Goal: Transaction & Acquisition: Purchase product/service

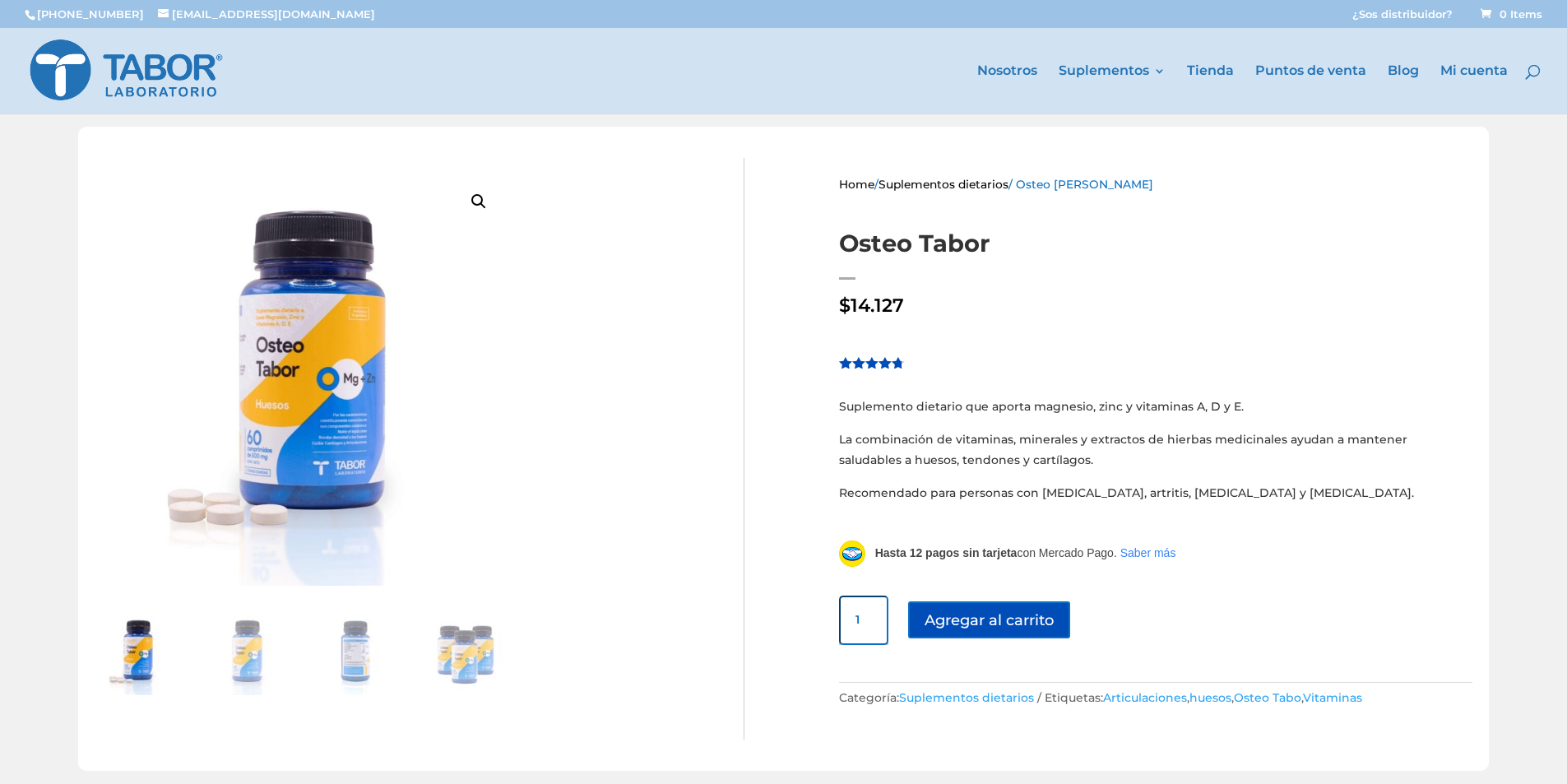
click at [348, 416] on img at bounding box center [300, 379] width 412 height 411
click at [249, 643] on img at bounding box center [245, 653] width 82 height 82
click at [358, 689] on img at bounding box center [355, 653] width 82 height 82
click at [241, 641] on img at bounding box center [245, 653] width 82 height 82
click at [295, 423] on img at bounding box center [113, 490] width 889 height 888
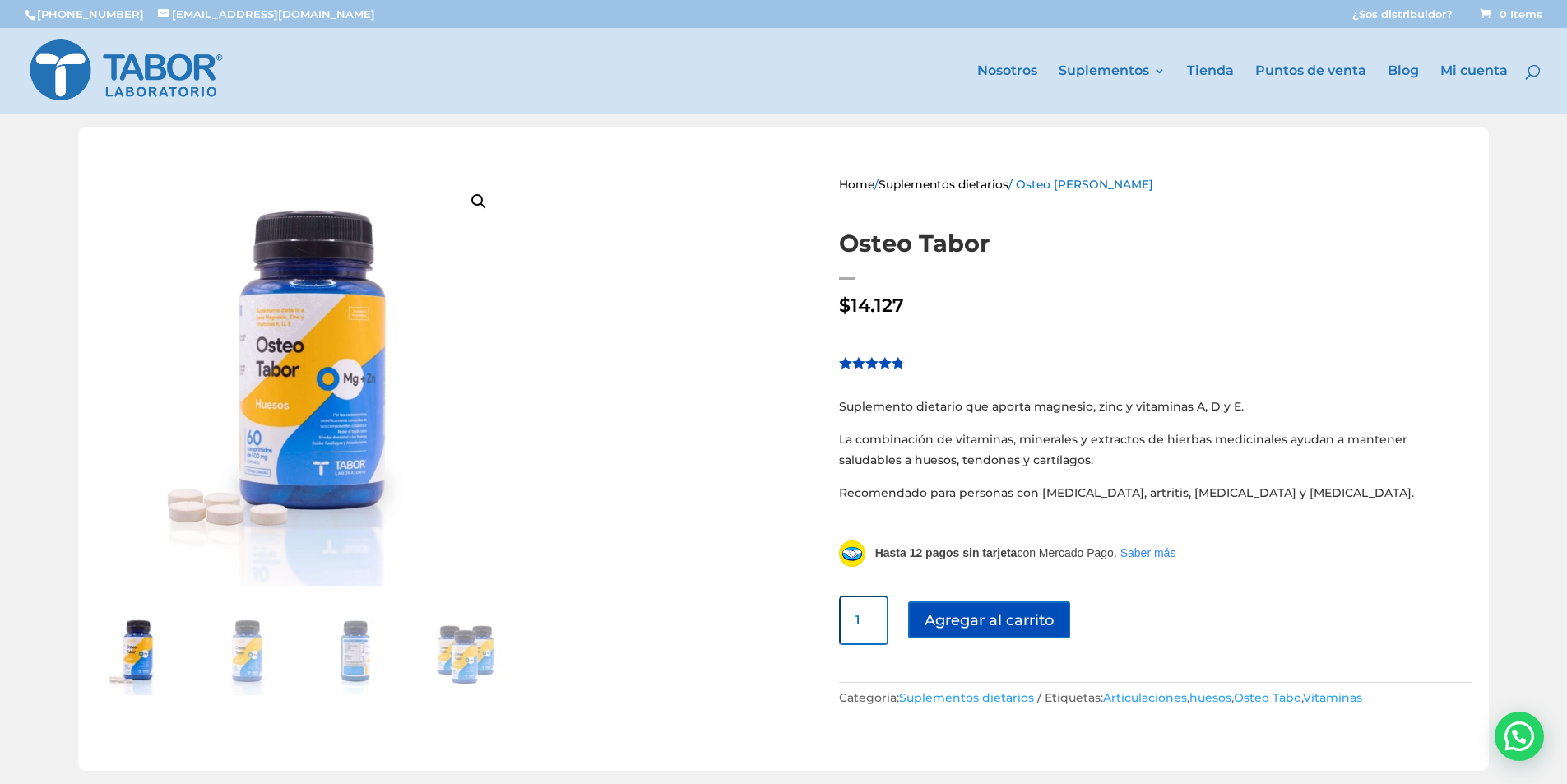
scroll to position [198, 0]
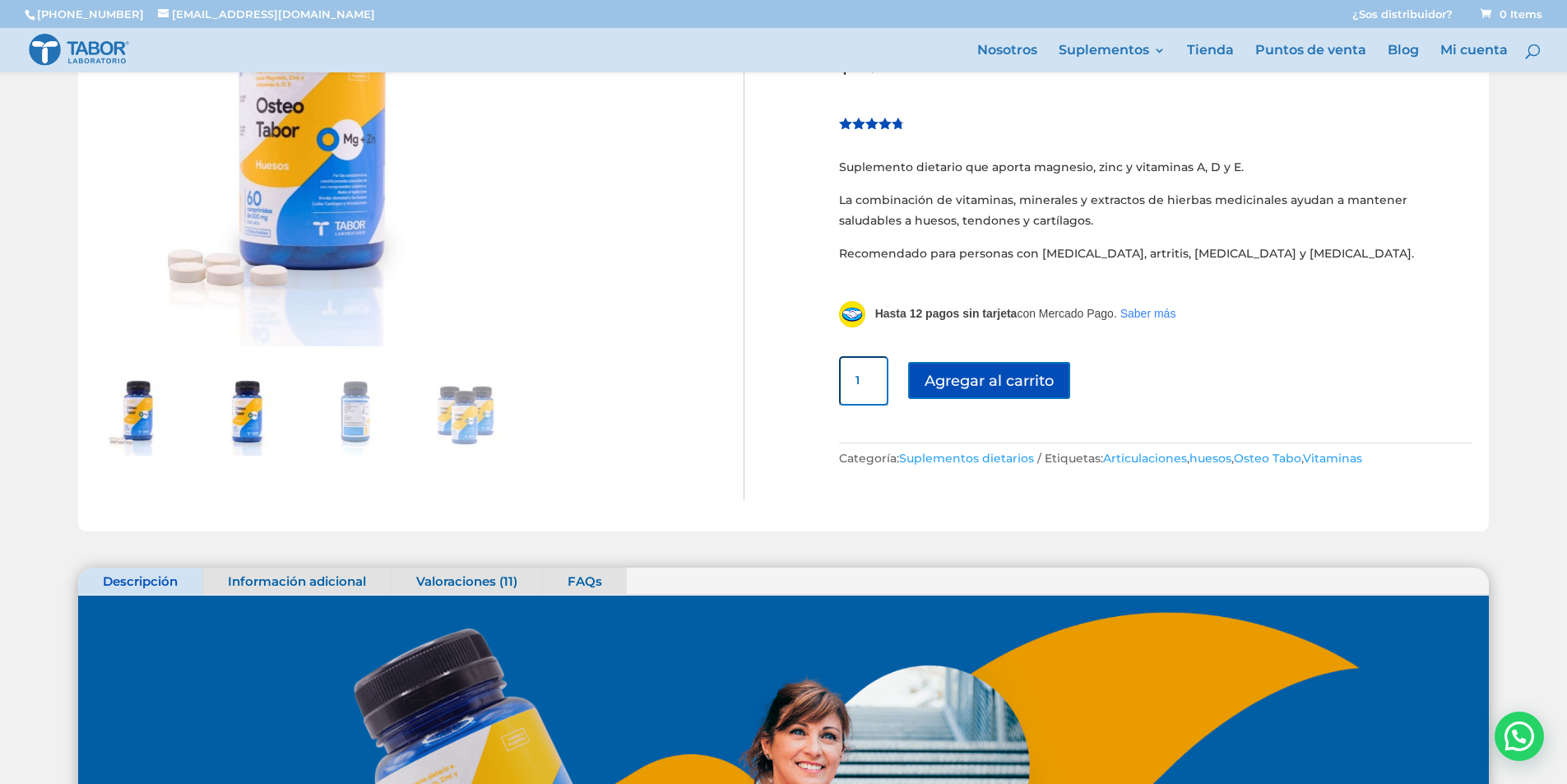
click at [258, 419] on img at bounding box center [245, 414] width 82 height 82
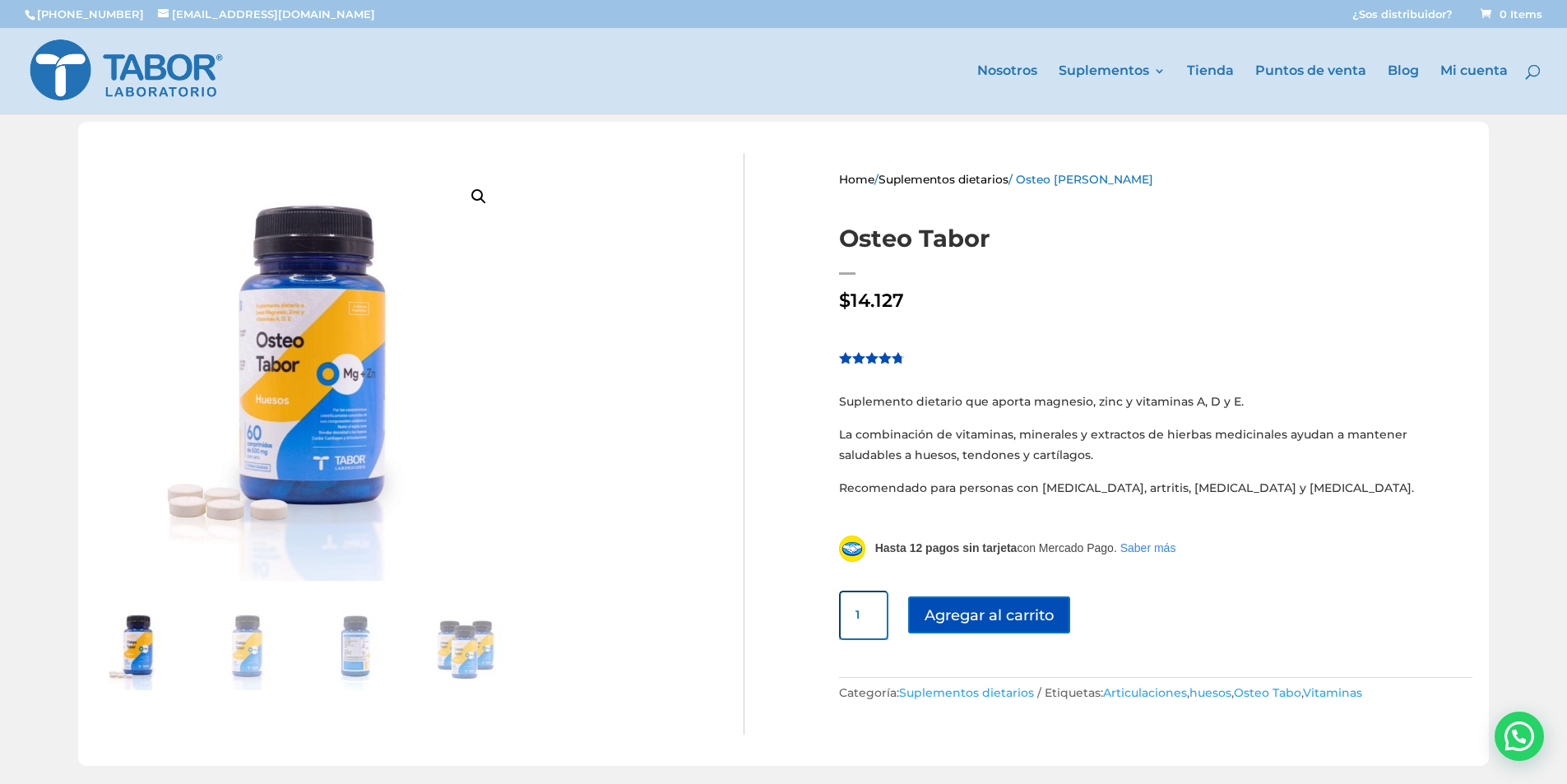
scroll to position [0, 0]
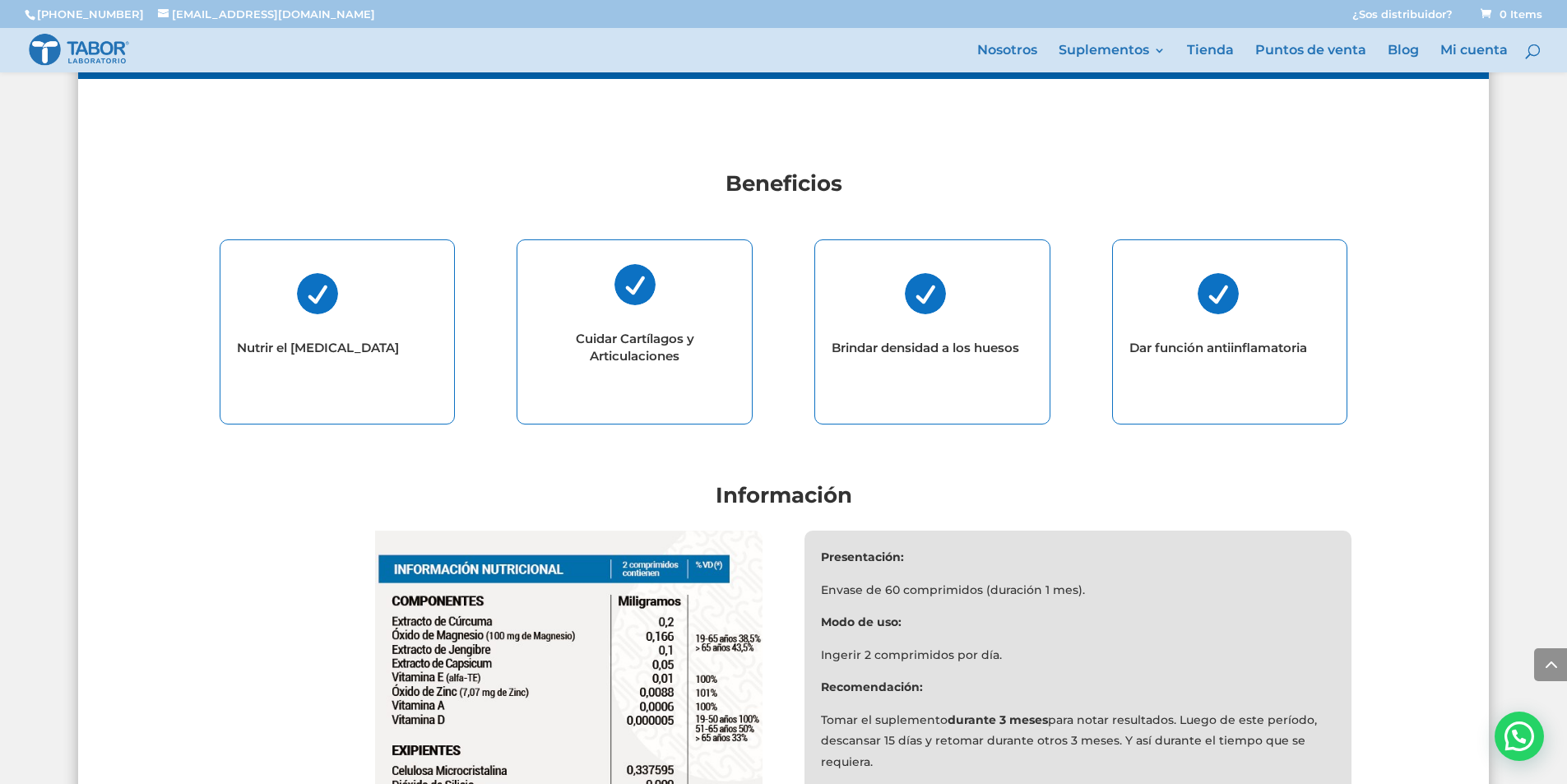
scroll to position [1185, 0]
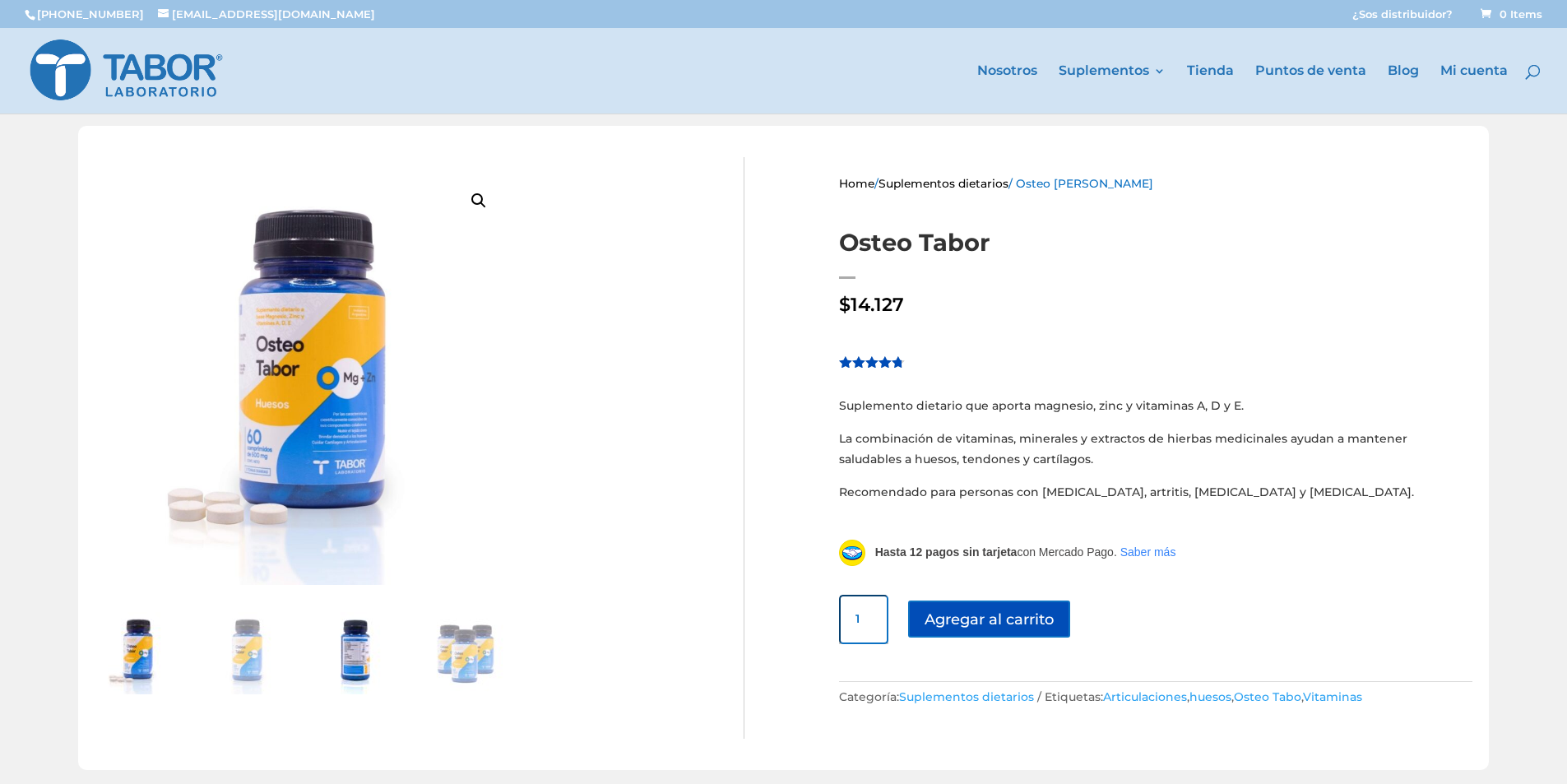
click at [341, 653] on img at bounding box center [355, 653] width 82 height 82
click at [363, 659] on img at bounding box center [355, 653] width 82 height 82
click at [474, 640] on img at bounding box center [465, 653] width 82 height 82
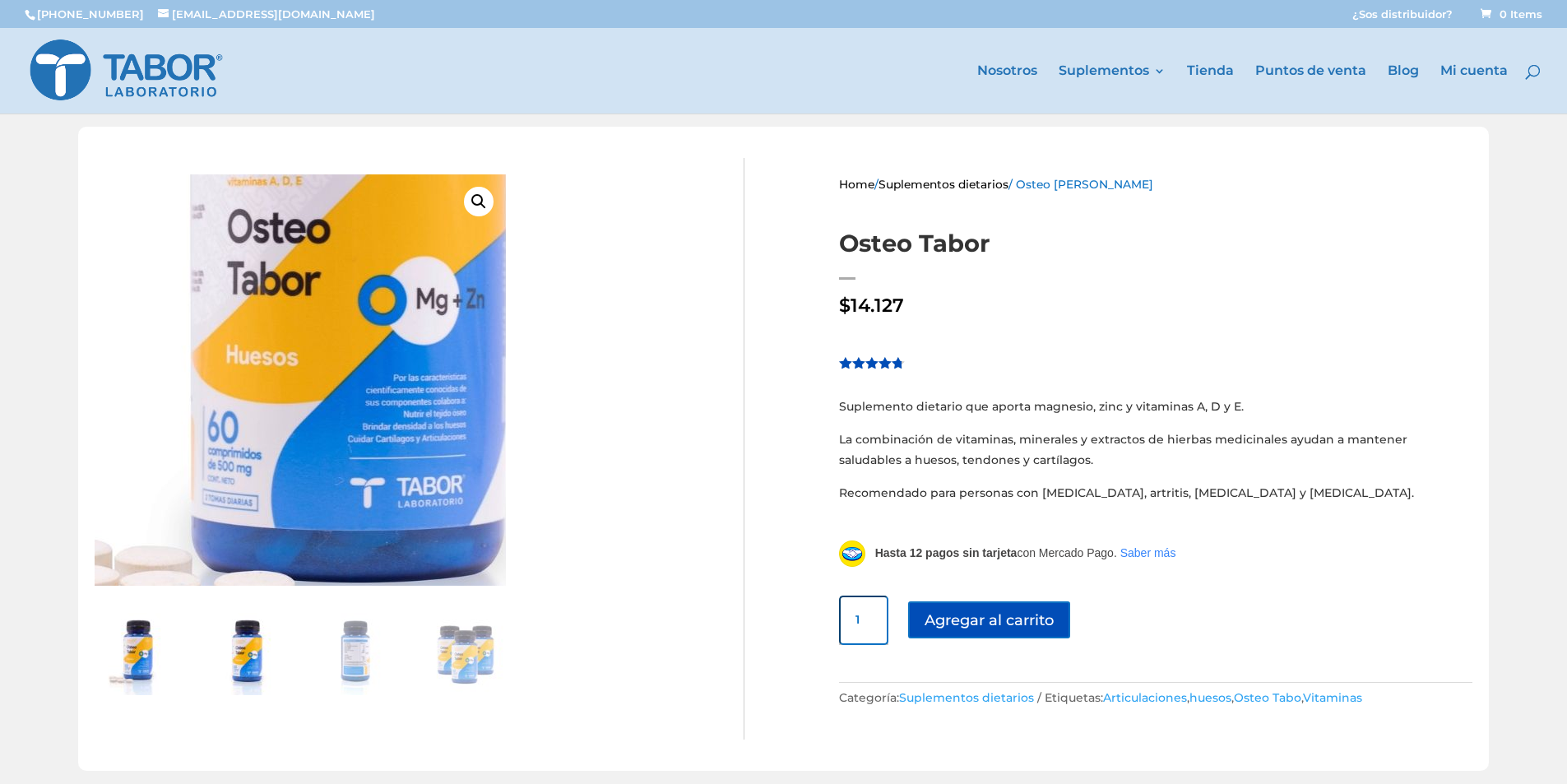
click at [230, 646] on img at bounding box center [245, 653] width 82 height 82
click at [356, 661] on img at bounding box center [355, 653] width 82 height 82
click at [469, 453] on img at bounding box center [322, 302] width 889 height 888
click at [486, 201] on link "🔍" at bounding box center [478, 200] width 29 height 29
click at [472, 652] on img at bounding box center [465, 653] width 82 height 82
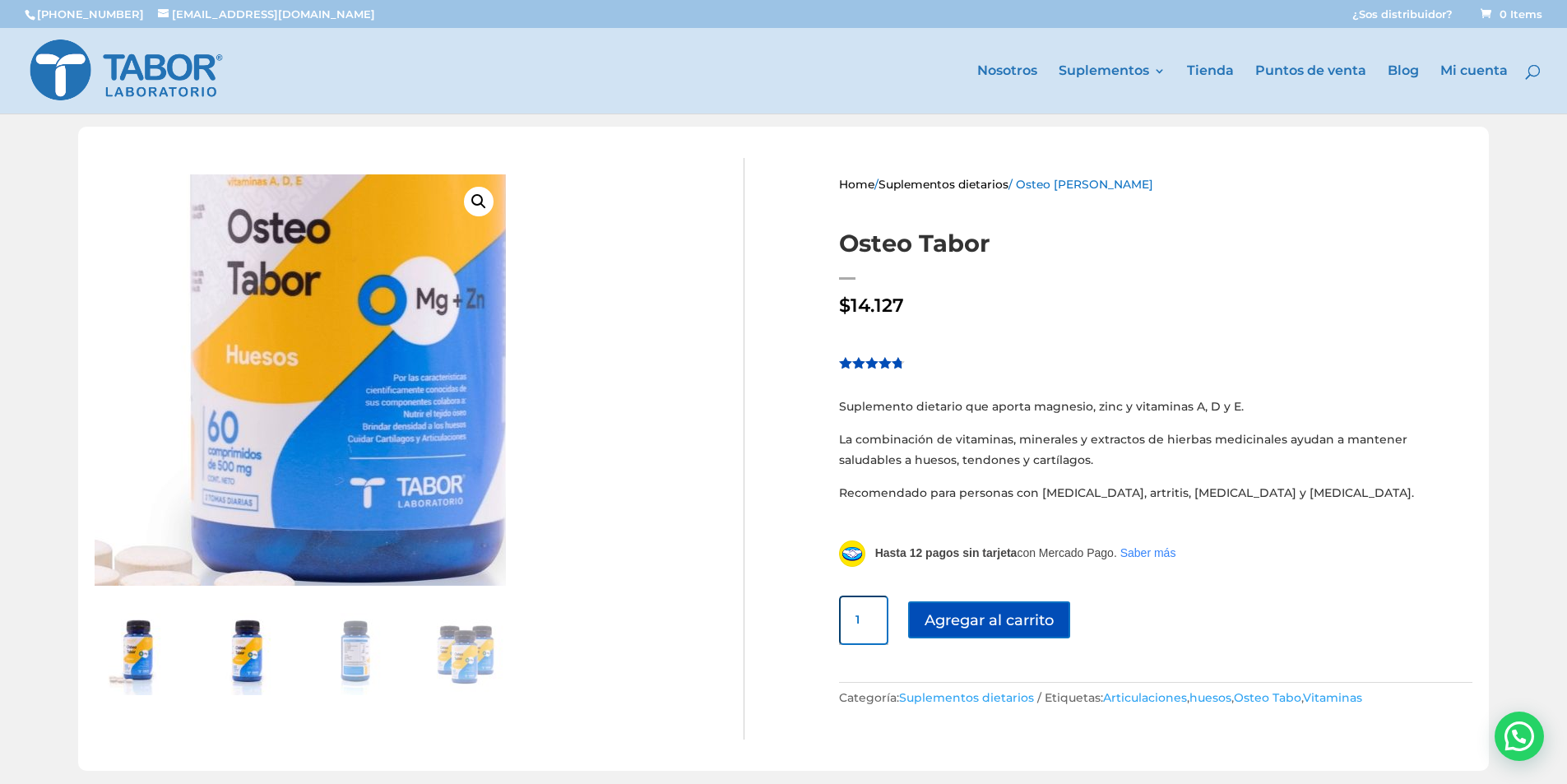
click at [261, 638] on img at bounding box center [245, 653] width 82 height 82
click at [484, 660] on img at bounding box center [465, 653] width 82 height 82
click at [481, 661] on img at bounding box center [465, 653] width 82 height 82
click at [440, 642] on img at bounding box center [465, 653] width 82 height 82
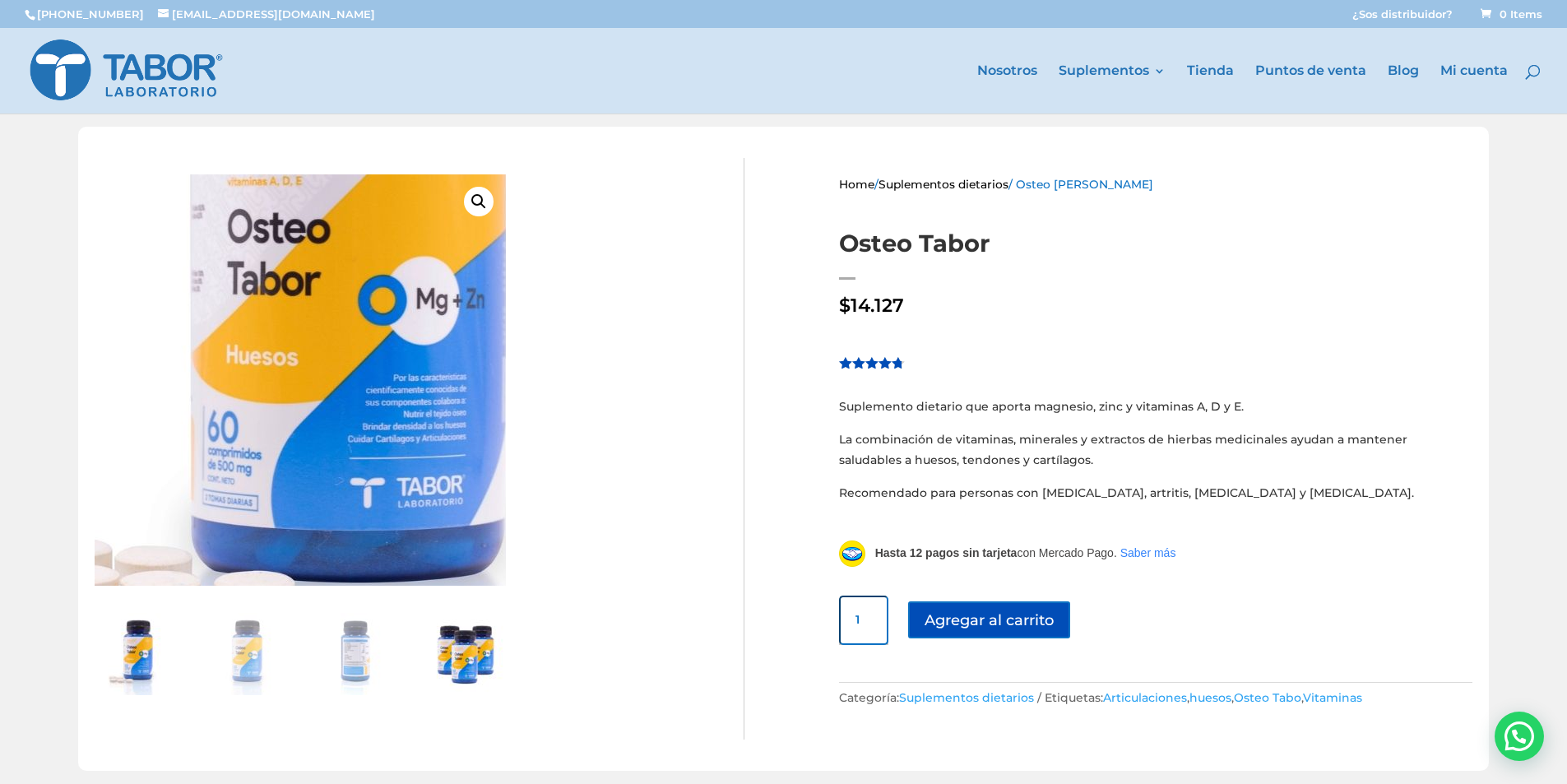
click at [440, 642] on img at bounding box center [465, 653] width 82 height 82
click at [482, 438] on img at bounding box center [322, 302] width 889 height 888
click at [471, 627] on img at bounding box center [465, 653] width 82 height 82
click at [473, 632] on img at bounding box center [465, 653] width 82 height 82
click at [456, 639] on img at bounding box center [465, 653] width 82 height 82
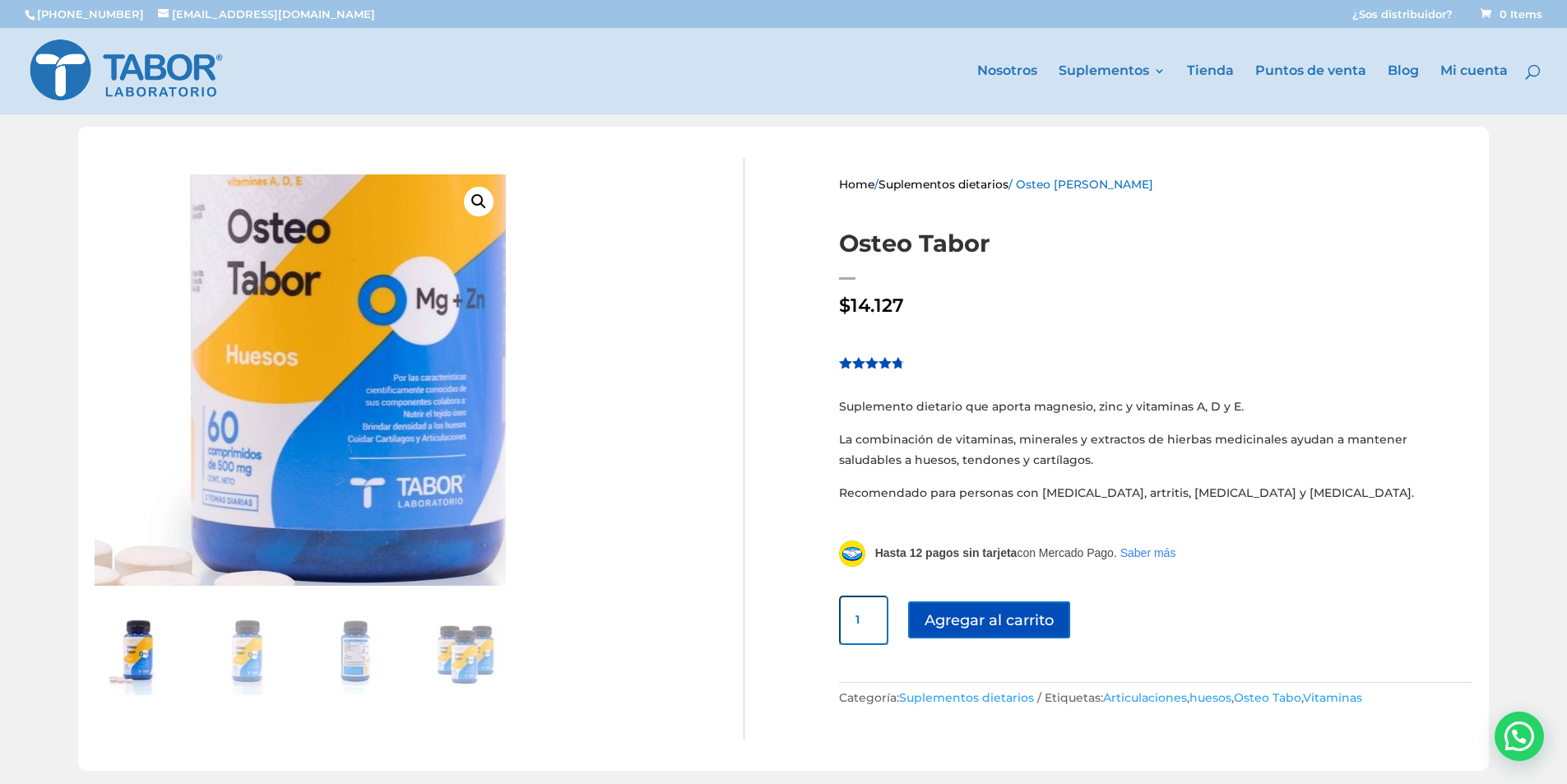
click at [406, 469] on img at bounding box center [322, 302] width 889 height 888
click at [453, 665] on img at bounding box center [465, 653] width 82 height 82
click at [455, 653] on img at bounding box center [465, 653] width 82 height 82
click at [466, 655] on img at bounding box center [465, 653] width 82 height 82
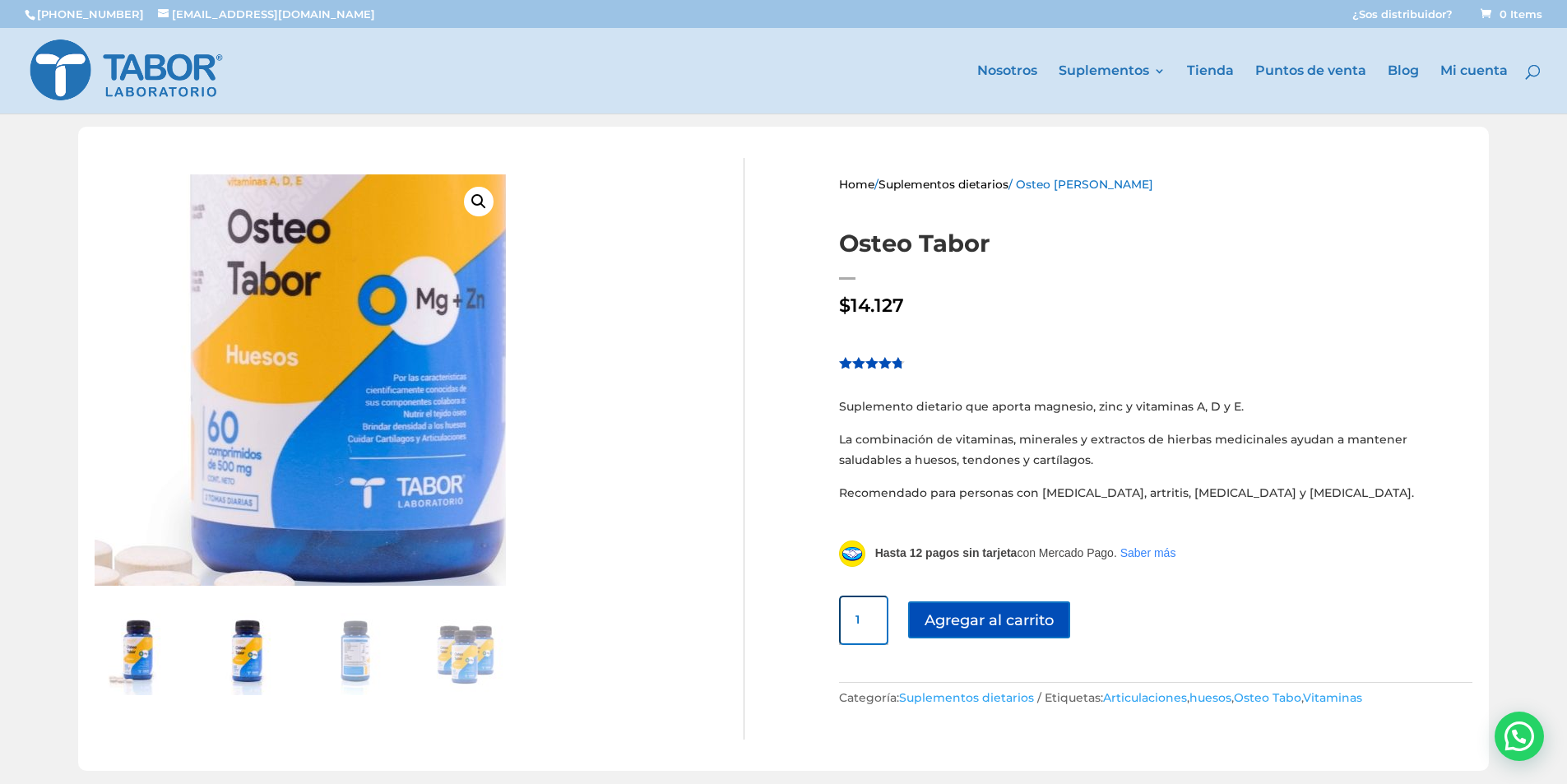
click at [249, 664] on img at bounding box center [245, 653] width 82 height 82
click at [380, 656] on img at bounding box center [355, 653] width 82 height 82
click at [238, 647] on img at bounding box center [245, 653] width 82 height 82
click at [339, 652] on img at bounding box center [355, 653] width 82 height 82
click at [372, 654] on img at bounding box center [355, 653] width 82 height 82
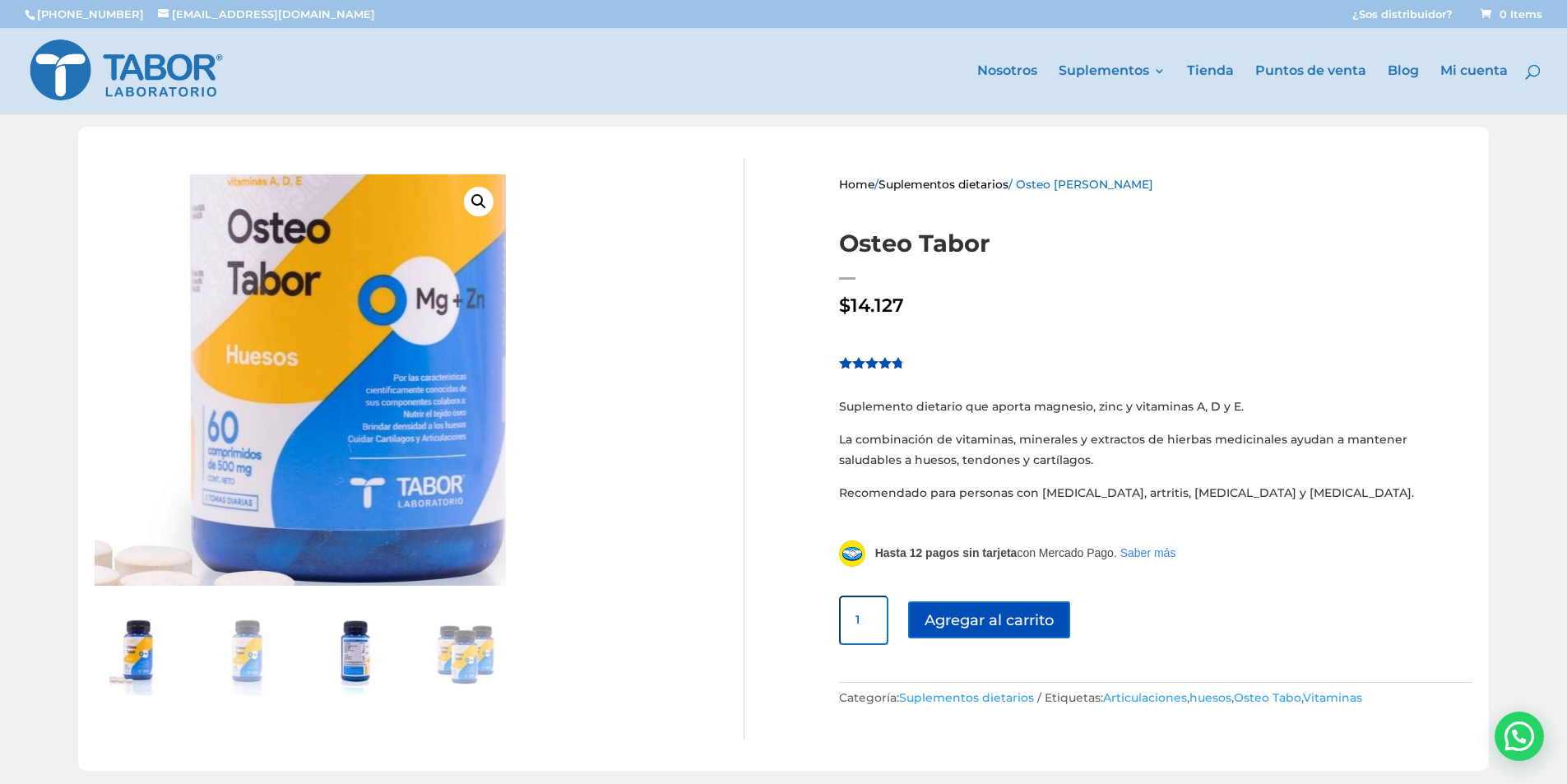
click at [342, 665] on img at bounding box center [355, 653] width 82 height 82
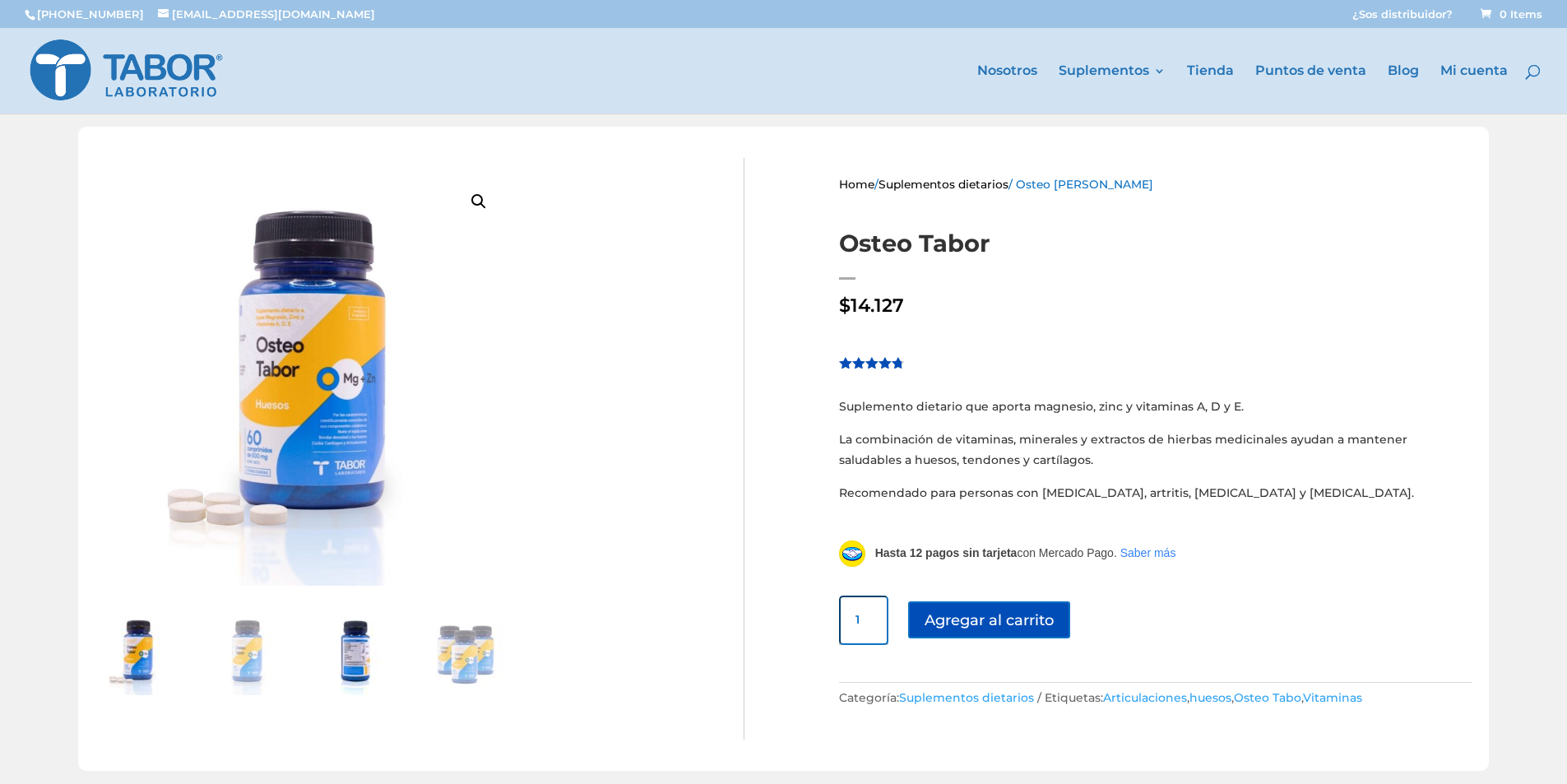
click at [373, 665] on img at bounding box center [355, 653] width 82 height 82
click at [355, 668] on img at bounding box center [355, 653] width 82 height 82
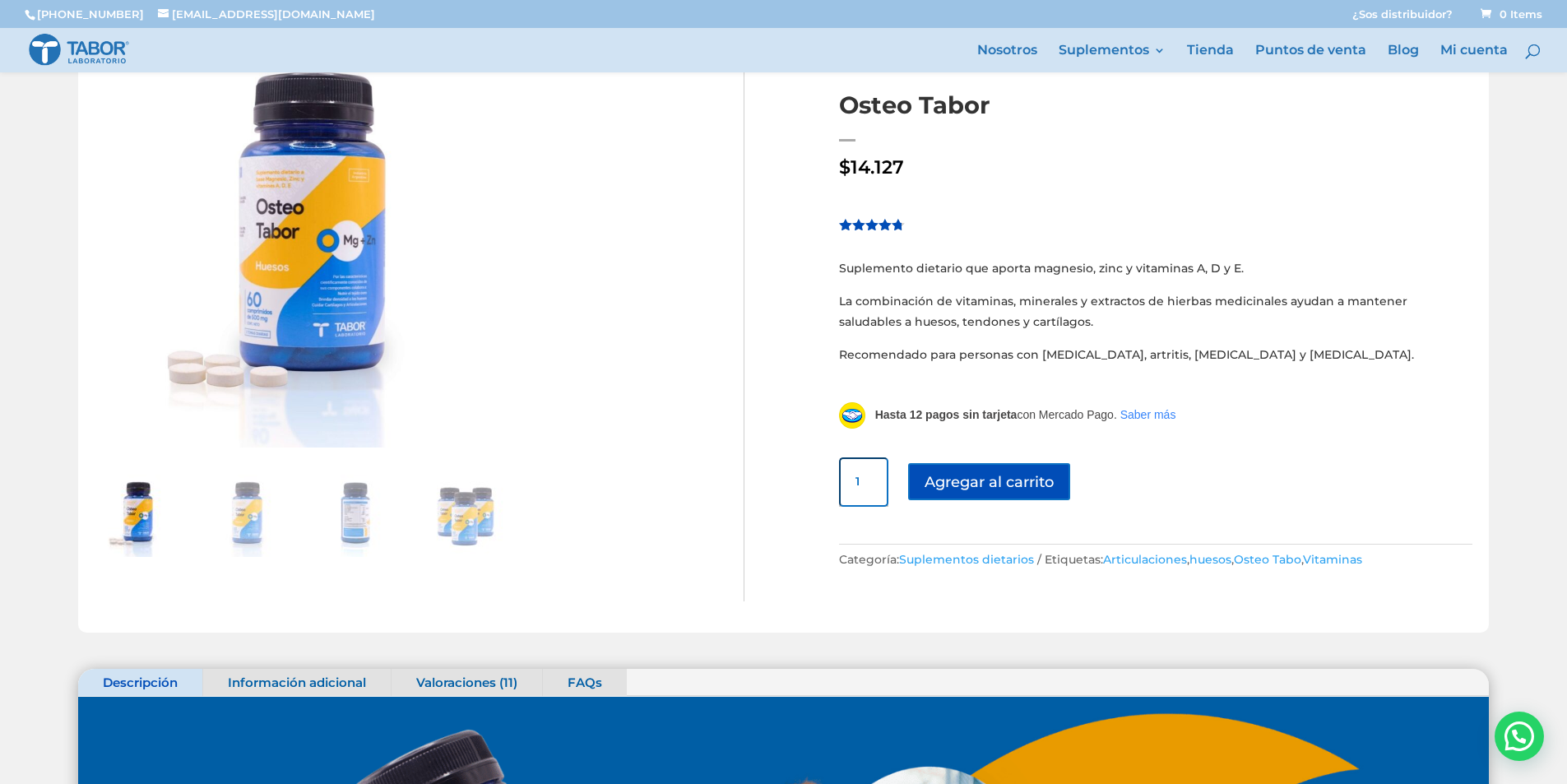
scroll to position [198, 0]
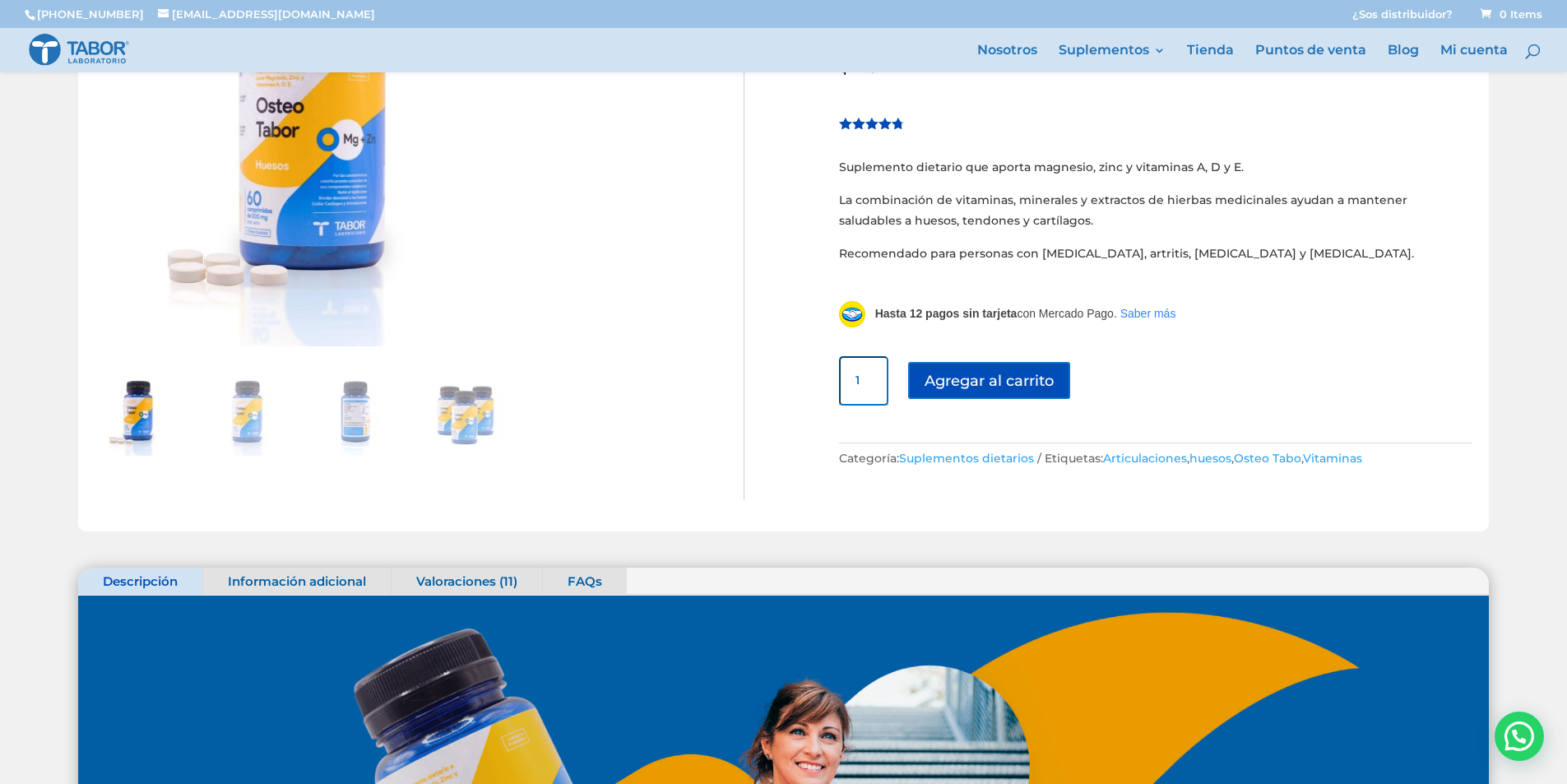
click at [484, 479] on div "🔍" at bounding box center [300, 209] width 412 height 549
click at [478, 413] on img at bounding box center [465, 414] width 82 height 82
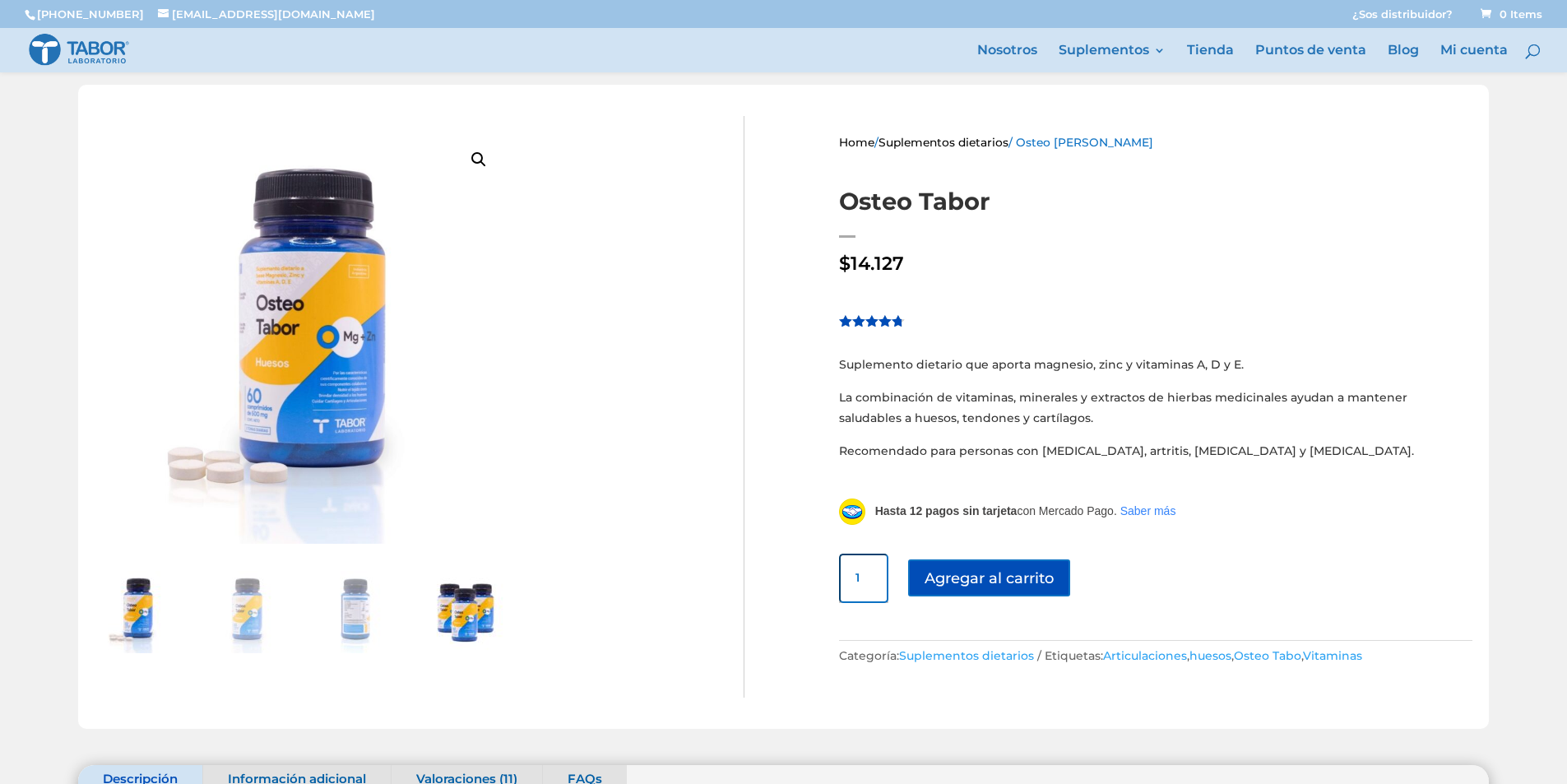
scroll to position [198, 0]
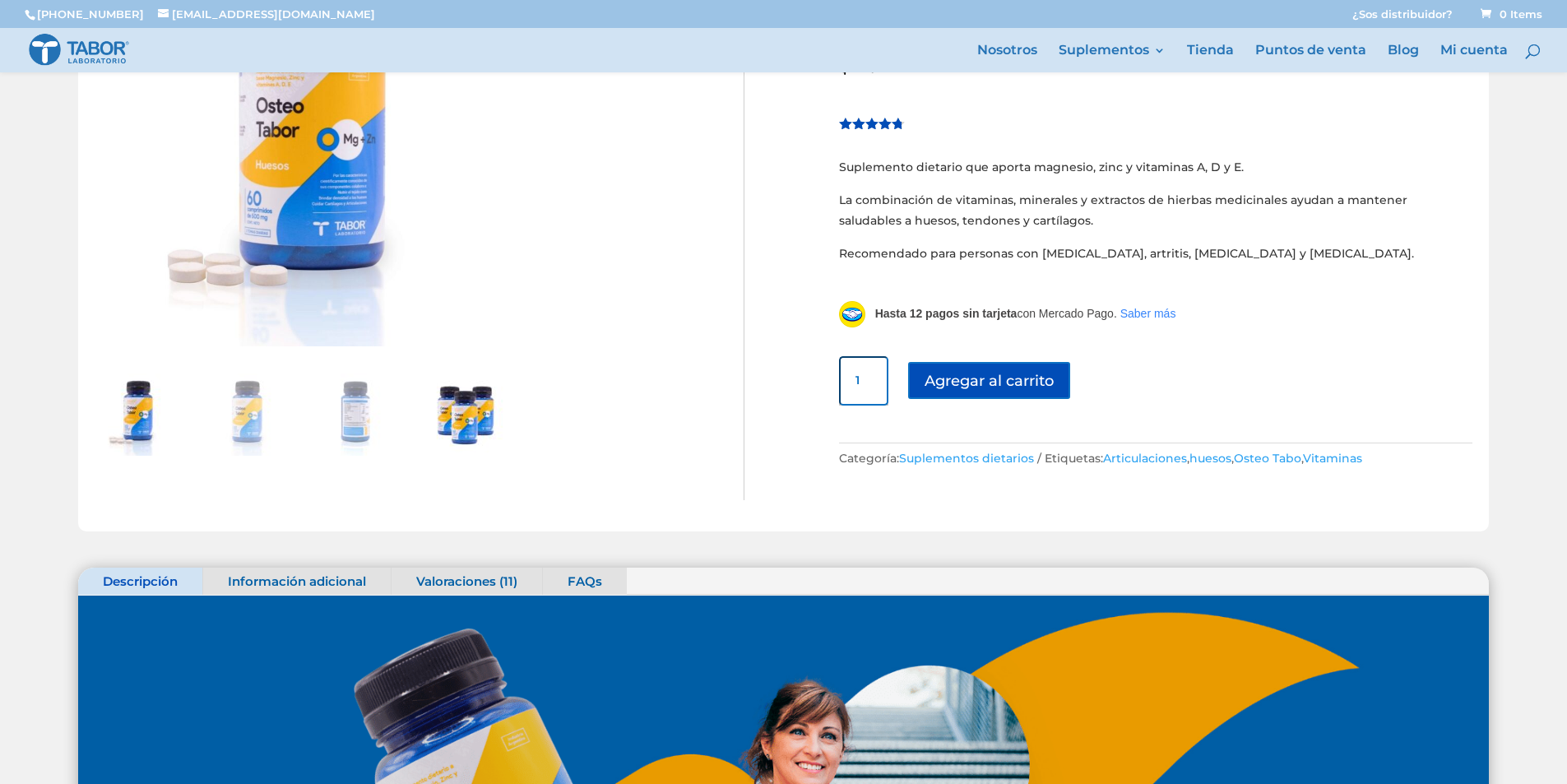
click at [470, 430] on img at bounding box center [465, 414] width 82 height 82
click at [467, 420] on img at bounding box center [465, 414] width 82 height 82
click at [359, 424] on img at bounding box center [355, 414] width 82 height 82
click at [495, 413] on img at bounding box center [465, 414] width 82 height 82
click at [476, 417] on img at bounding box center [465, 414] width 82 height 82
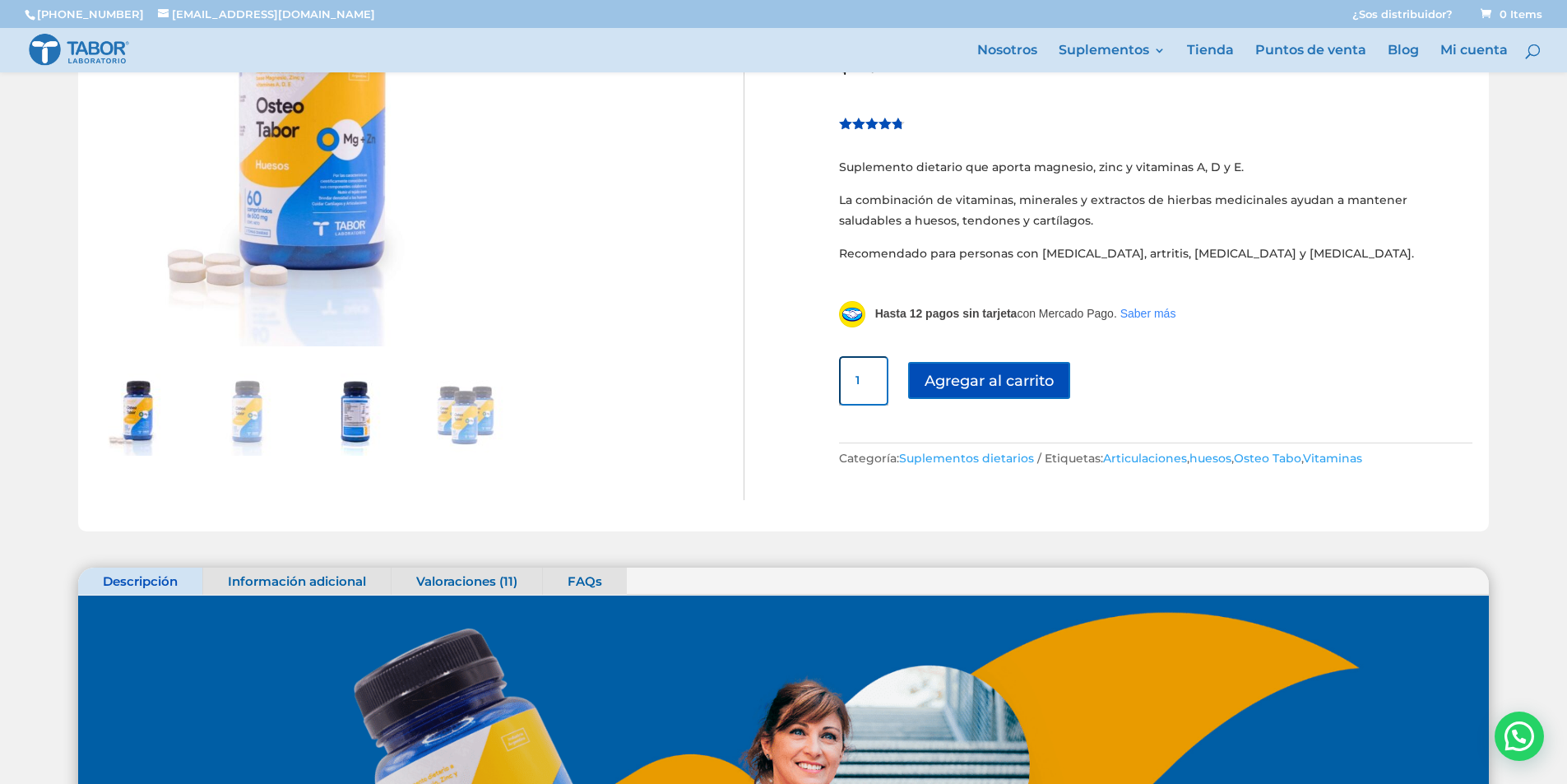
click at [352, 411] on img at bounding box center [355, 414] width 82 height 82
click at [449, 413] on img at bounding box center [465, 414] width 82 height 82
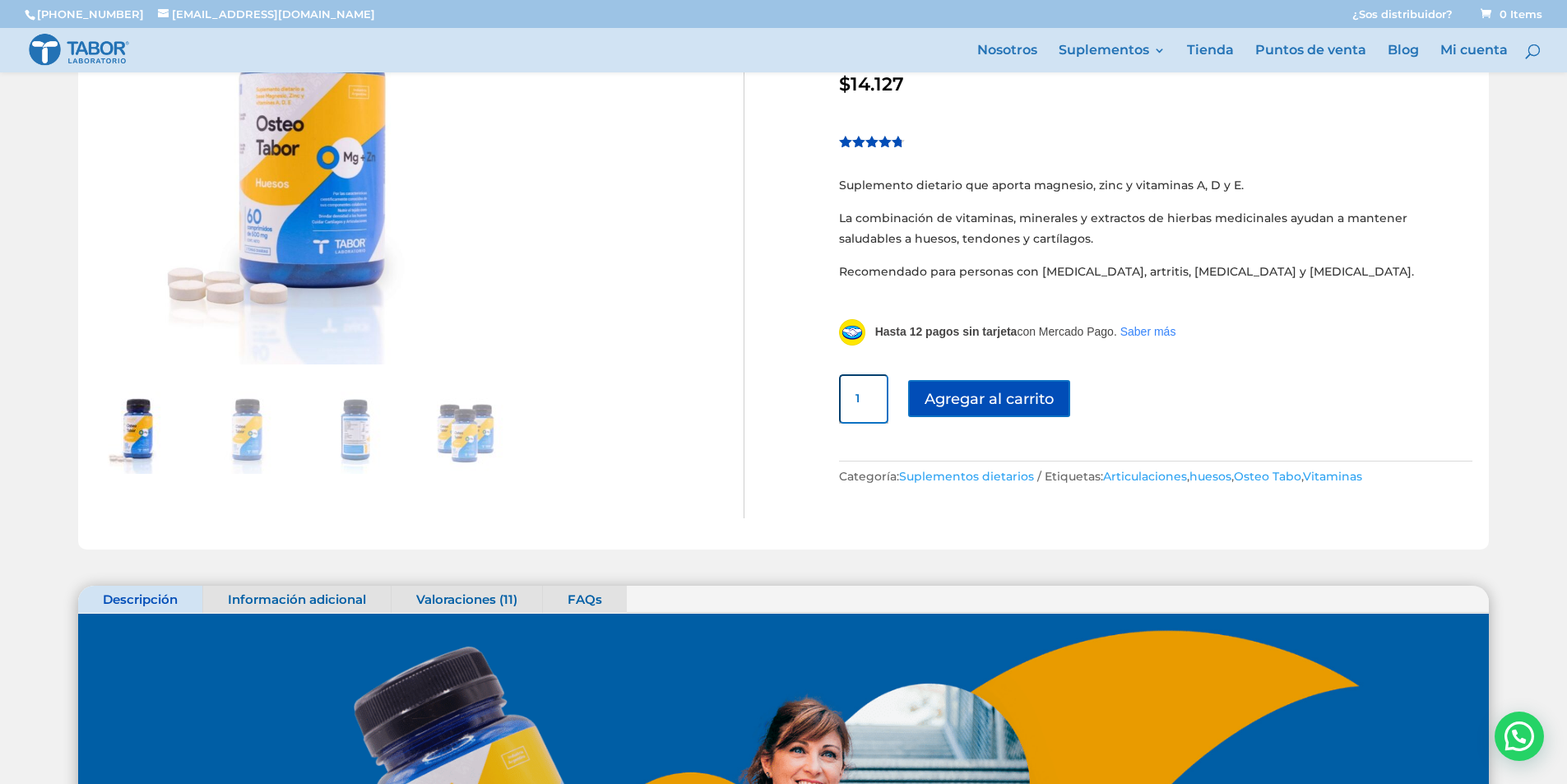
scroll to position [0, 0]
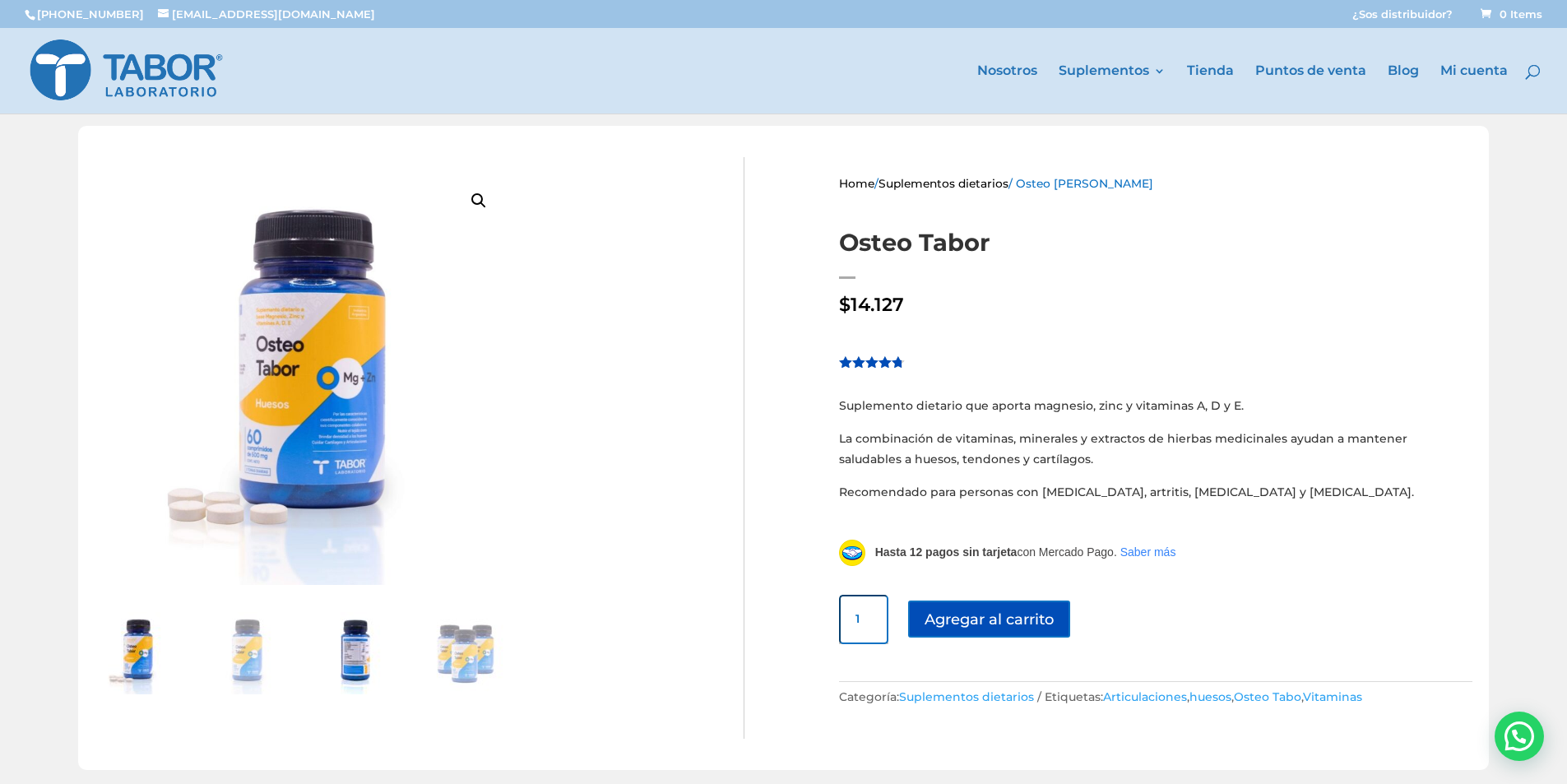
click at [354, 649] on img at bounding box center [355, 653] width 82 height 82
click at [461, 632] on img at bounding box center [465, 653] width 82 height 82
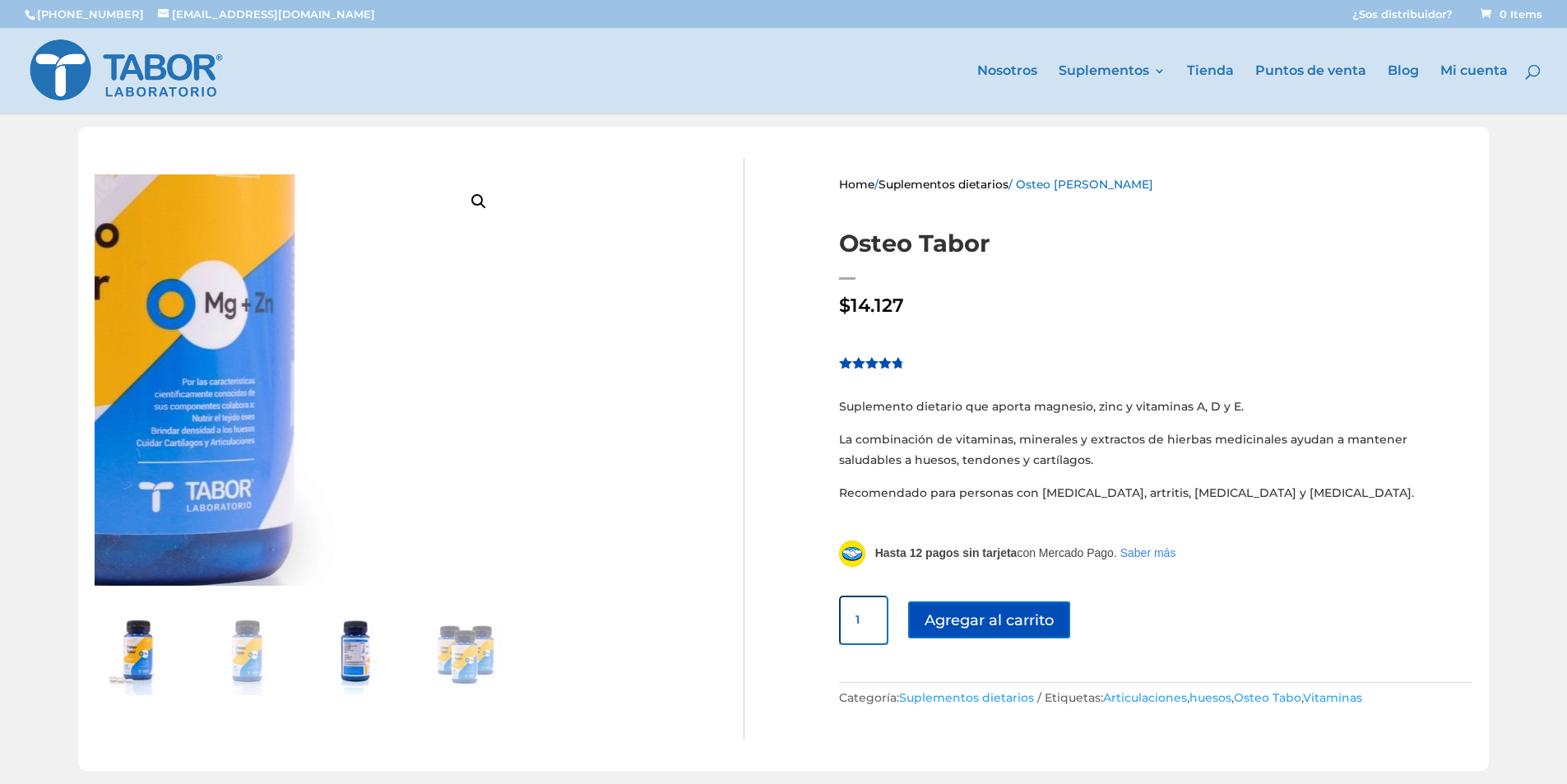
click at [373, 662] on img at bounding box center [355, 653] width 82 height 82
click at [362, 662] on img at bounding box center [355, 653] width 82 height 82
click at [202, 321] on img at bounding box center [111, 306] width 889 height 888
click at [123, 633] on img at bounding box center [135, 653] width 82 height 82
click at [125, 646] on img at bounding box center [135, 653] width 82 height 82
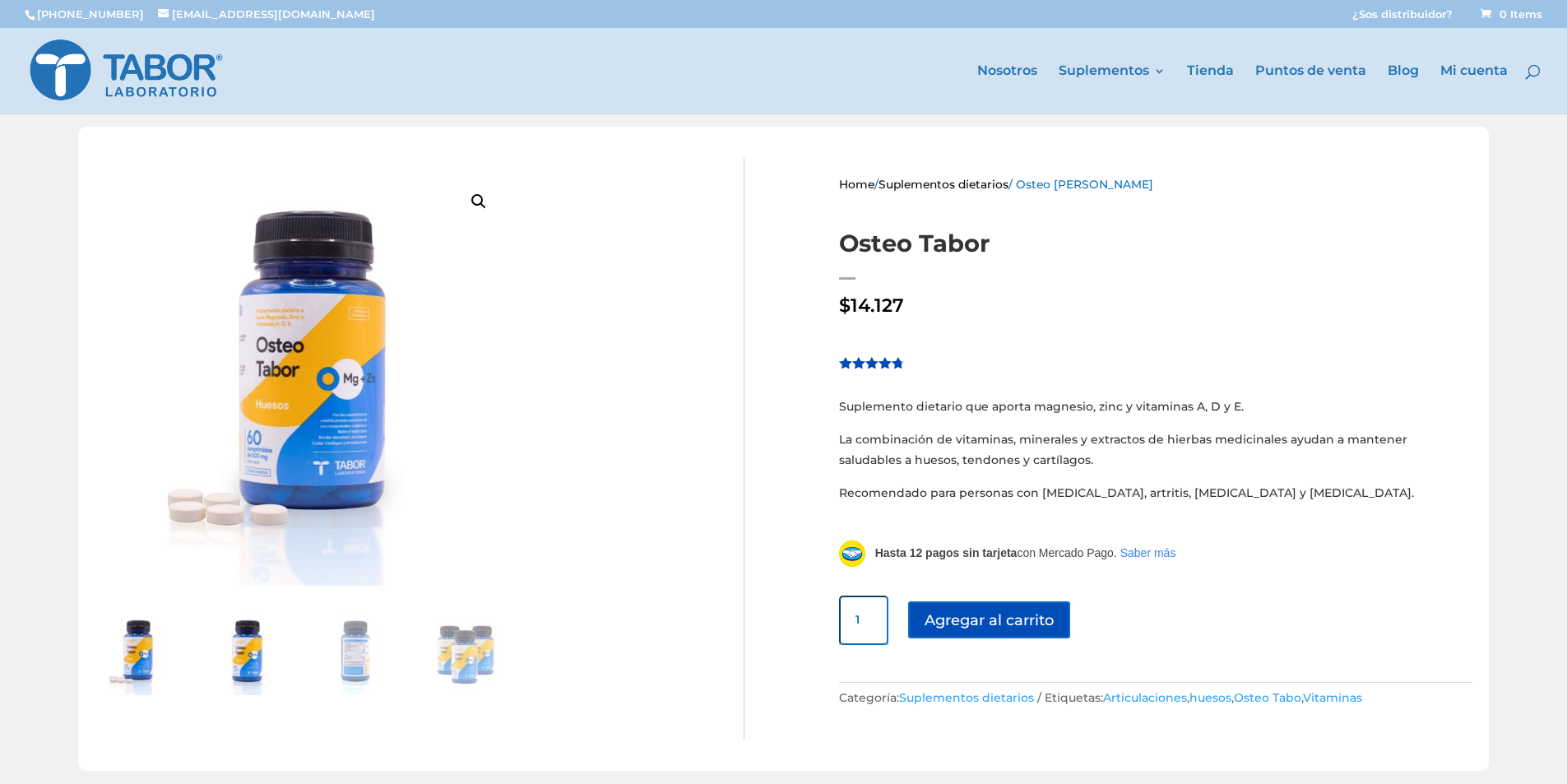
click at [249, 648] on img at bounding box center [245, 653] width 82 height 82
click at [255, 661] on img at bounding box center [245, 653] width 82 height 82
click at [291, 422] on img at bounding box center [538, 618] width 889 height 888
click at [472, 195] on link "🔍" at bounding box center [478, 200] width 29 height 29
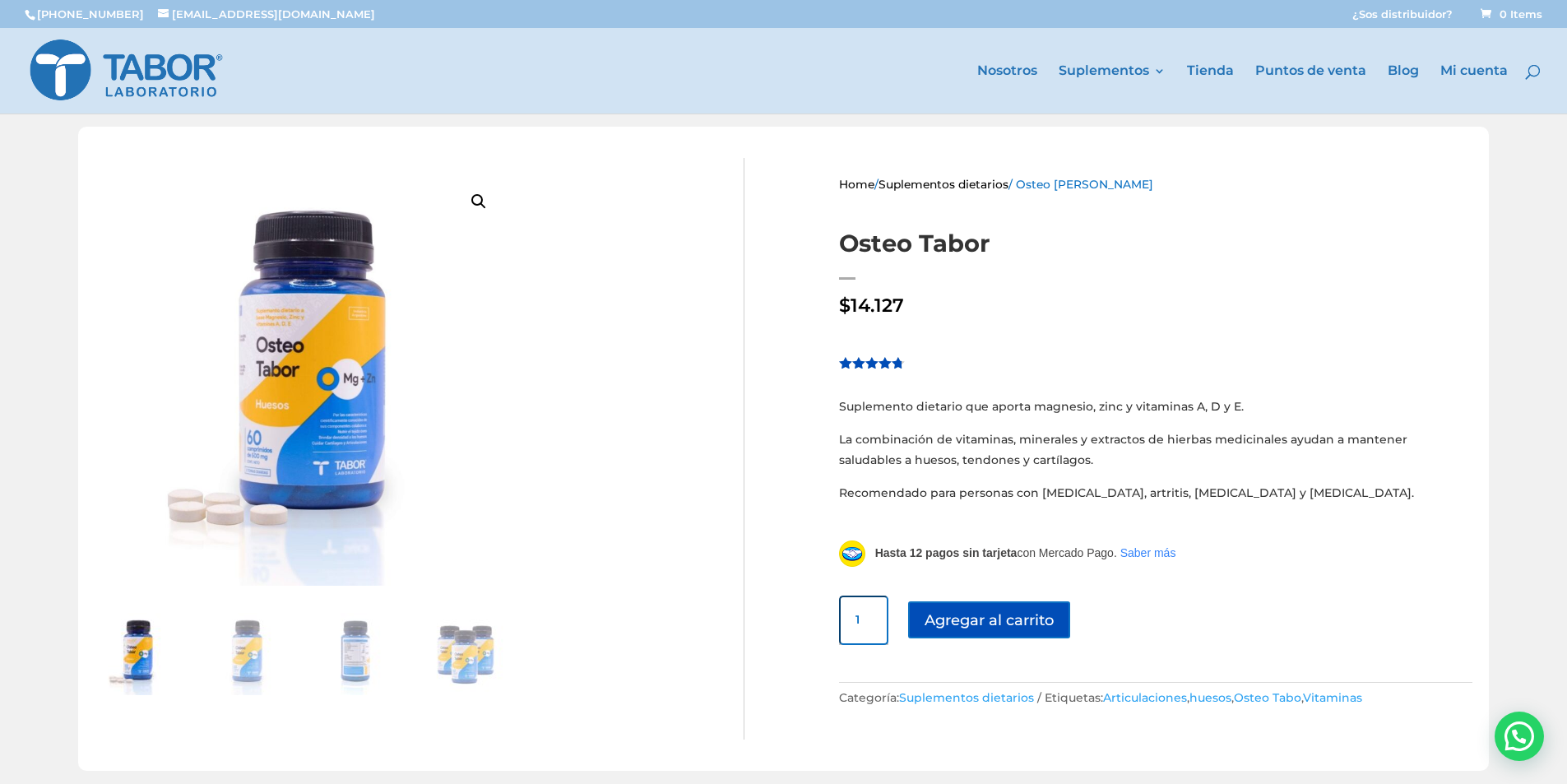
click at [476, 197] on link "🔍" at bounding box center [478, 200] width 29 height 29
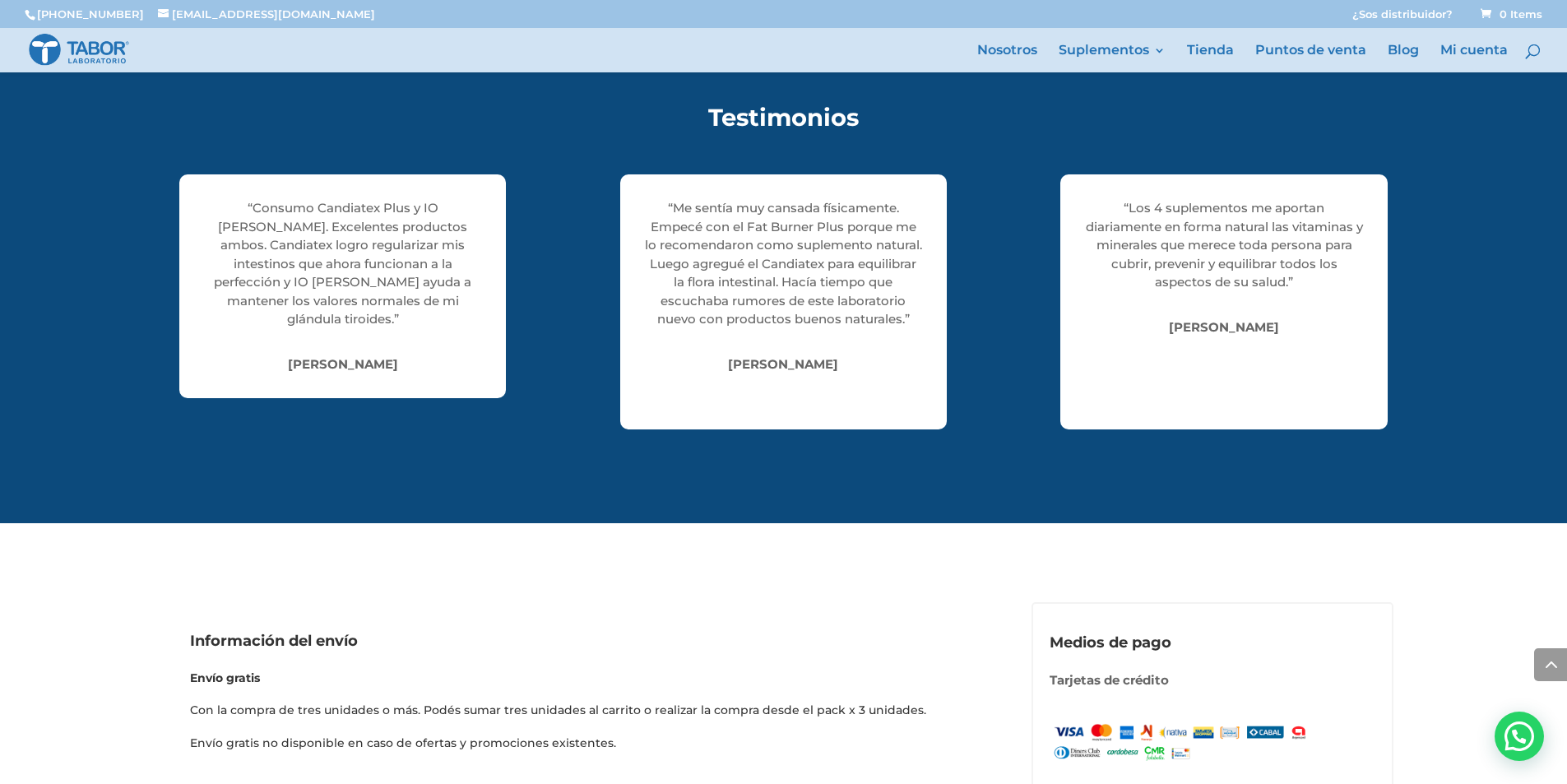
scroll to position [6907, 0]
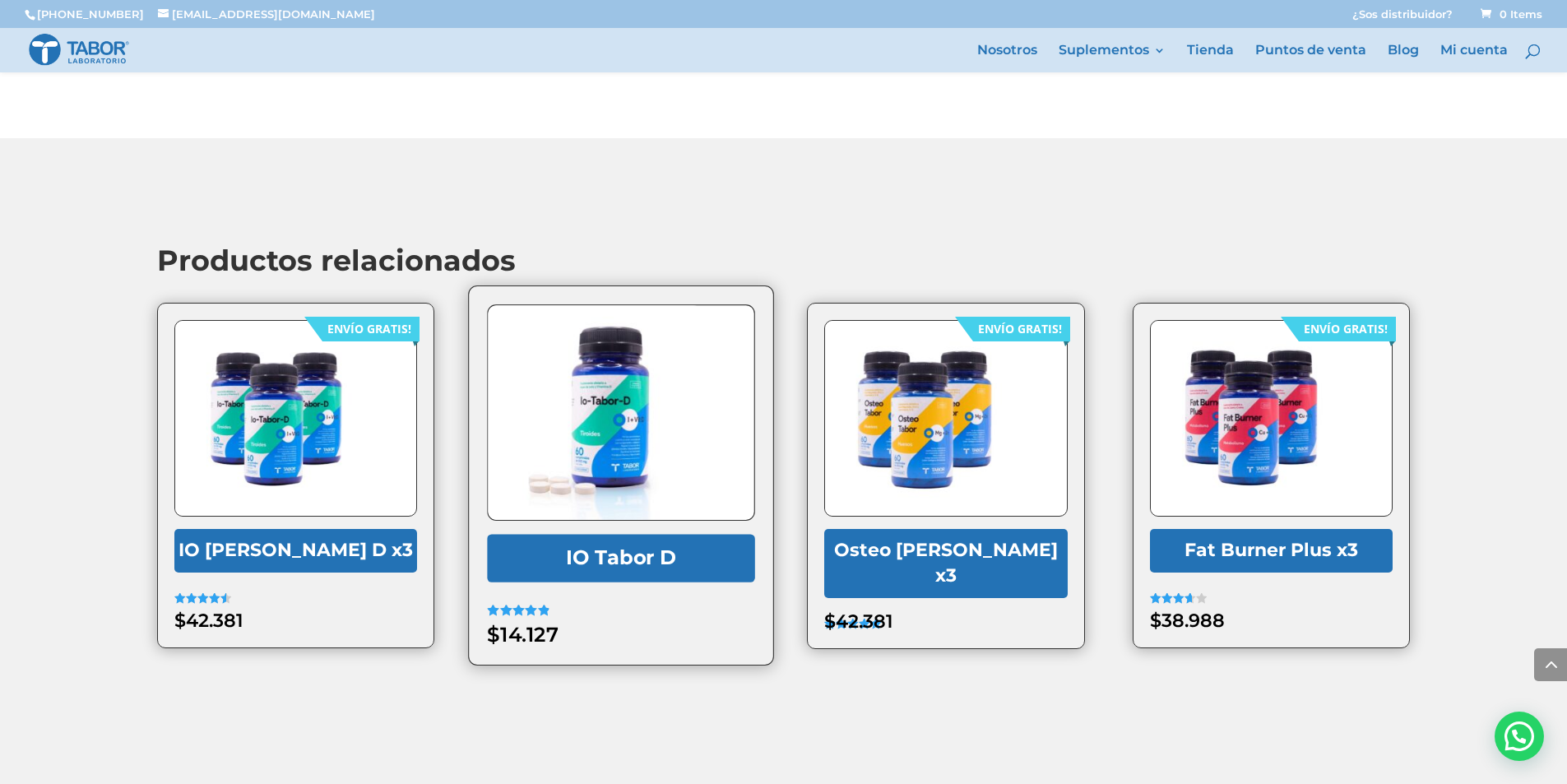
scroll to position [3577, 0]
